Goal: Task Accomplishment & Management: Use online tool/utility

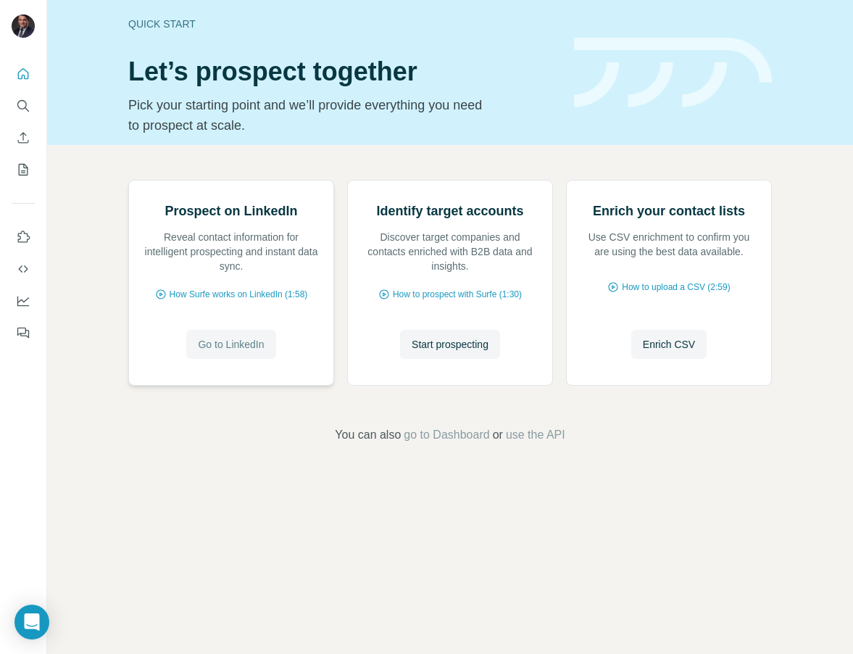
click at [201, 352] on span "Go to LinkedIn" at bounding box center [231, 344] width 66 height 14
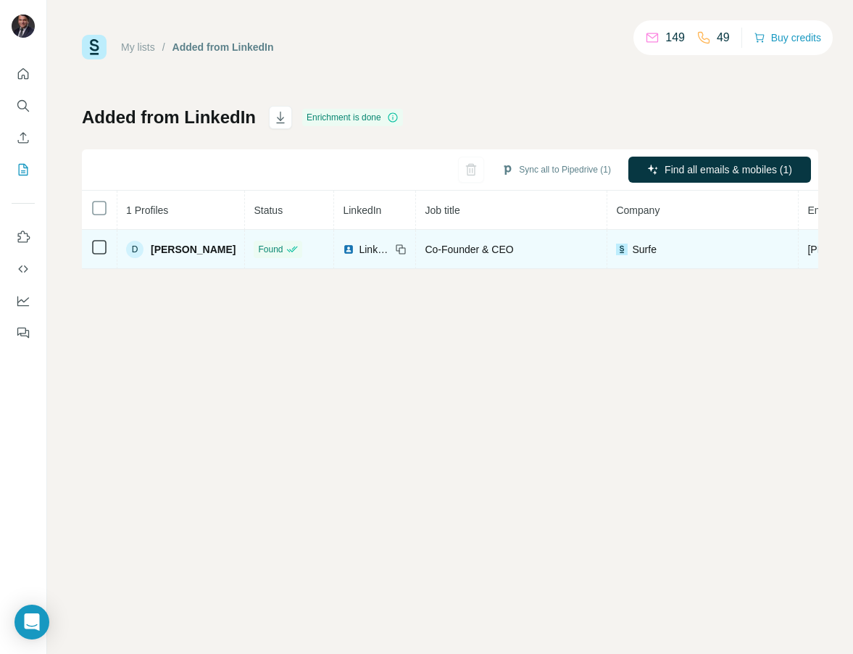
click at [174, 241] on div "D David Chevalier" at bounding box center [180, 249] width 109 height 17
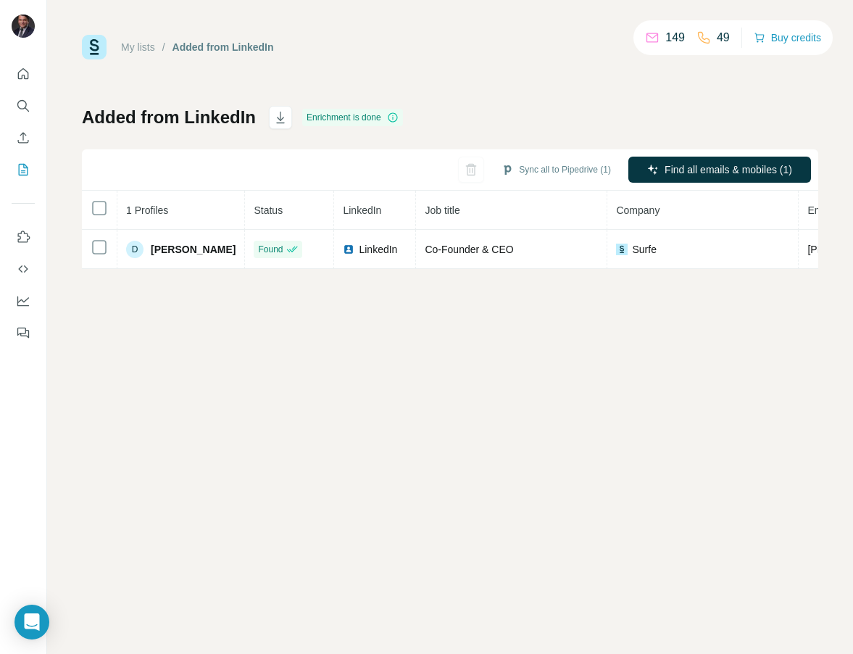
click at [396, 397] on div "My lists / Added from LinkedIn 149 49 Buy credits Added from LinkedIn Enrichmen…" at bounding box center [450, 327] width 806 height 654
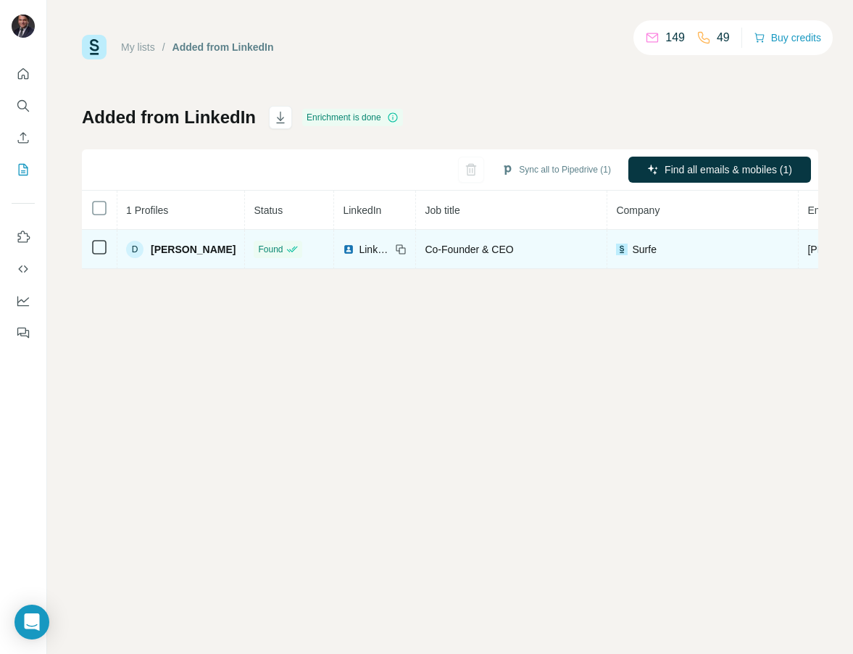
click at [681, 254] on div "Surfe" at bounding box center [702, 249] width 173 height 14
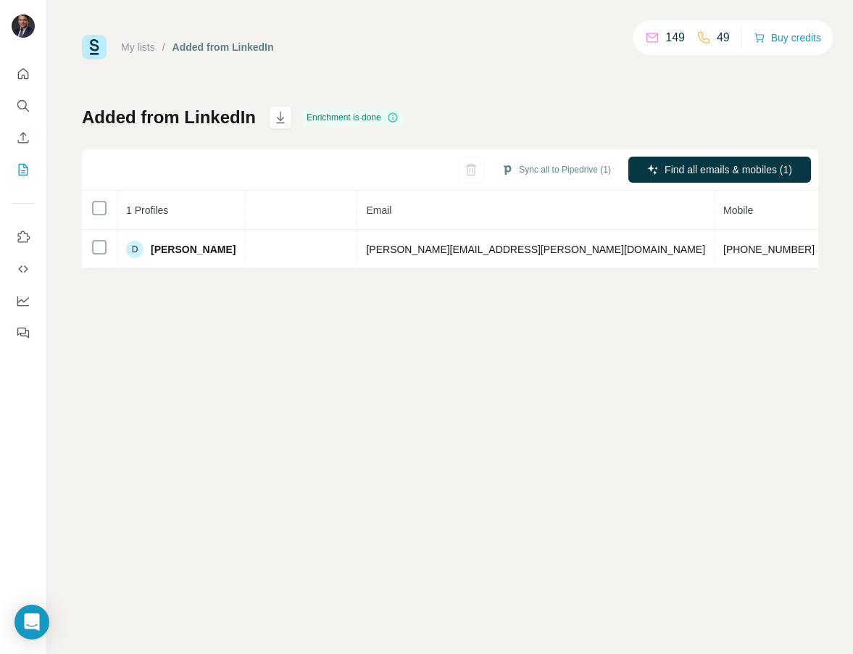
scroll to position [0, 443]
click at [410, 426] on div "My lists / Added from LinkedIn 149 49 Buy credits Added from LinkedIn Enrichmen…" at bounding box center [450, 327] width 806 height 654
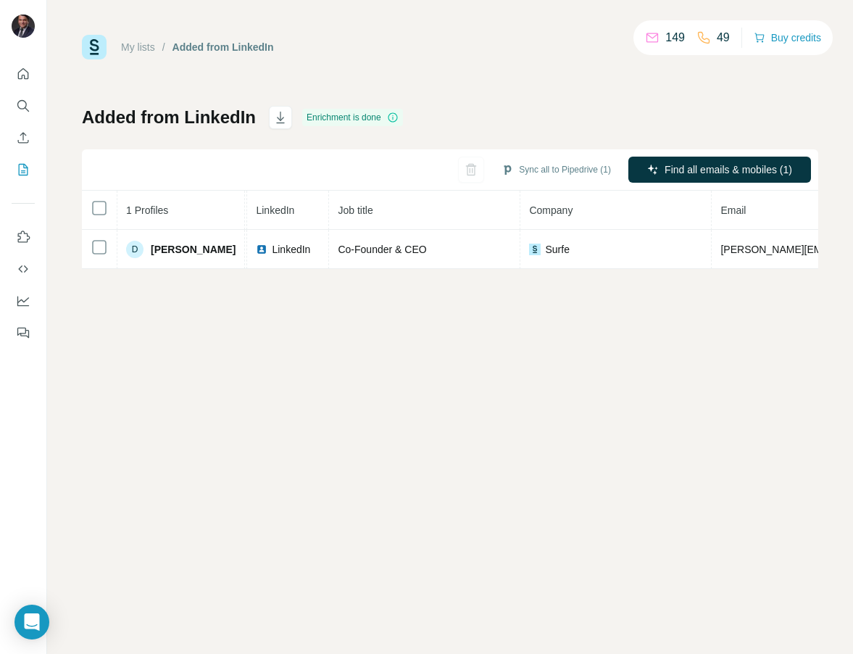
scroll to position [0, 0]
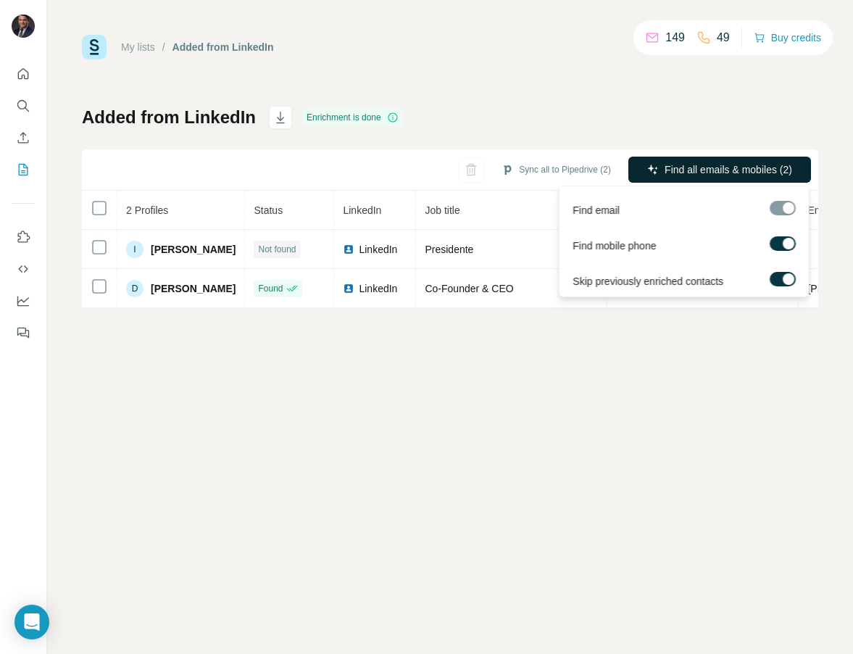
click at [691, 163] on span "Find all emails & mobiles (2)" at bounding box center [729, 169] width 128 height 14
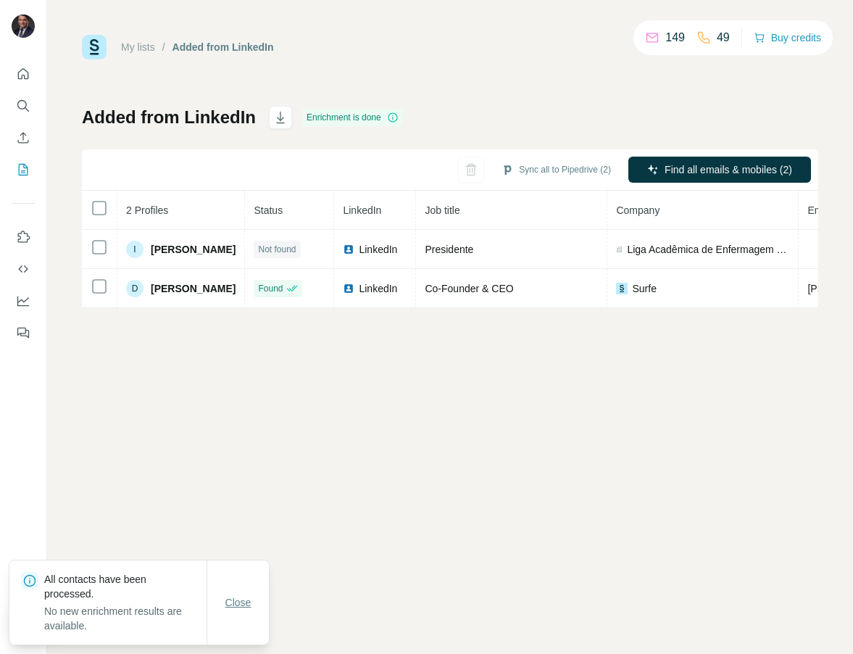
click at [232, 601] on span "Close" at bounding box center [238, 602] width 26 height 14
